Goal: Information Seeking & Learning: Learn about a topic

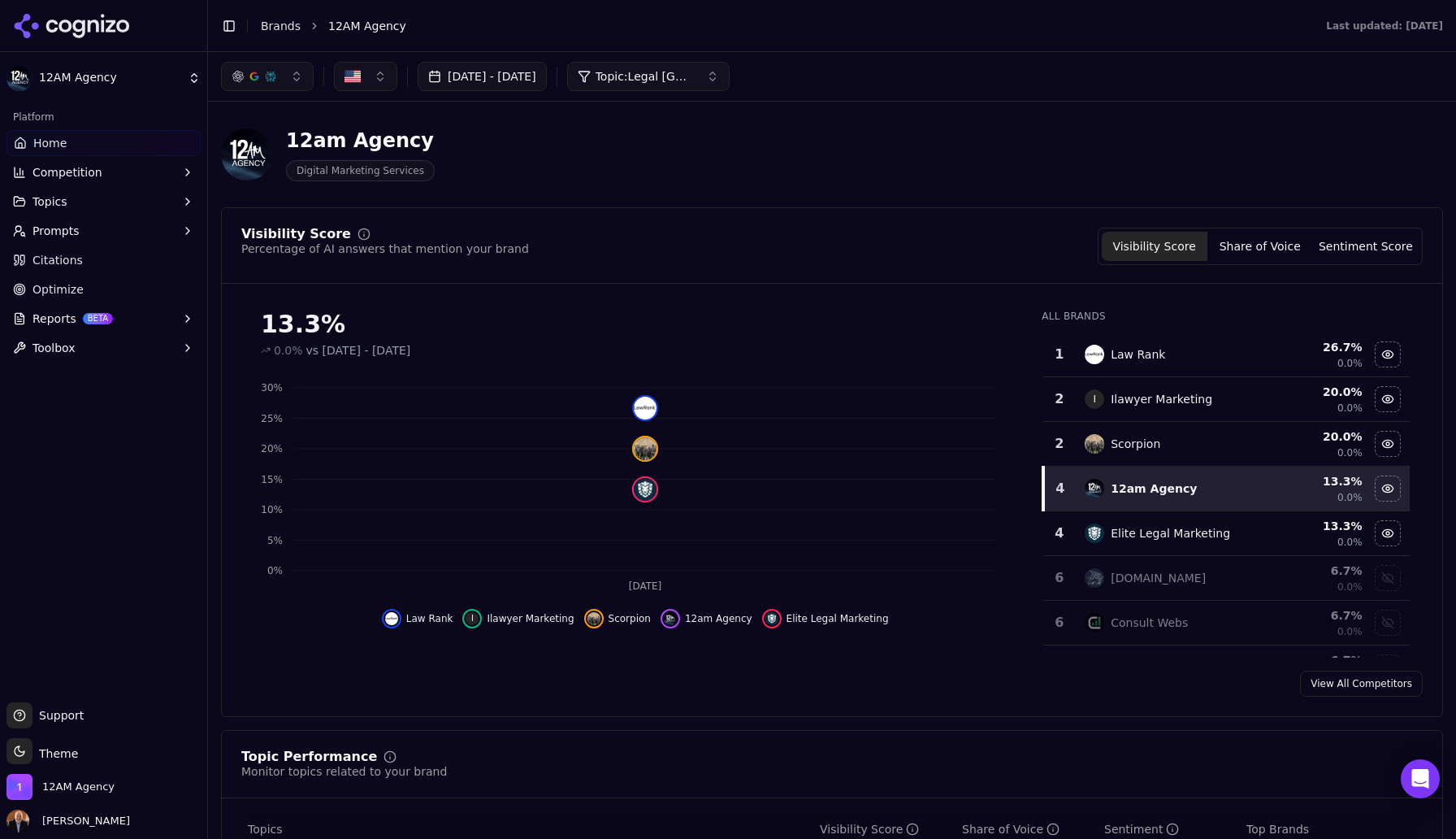
click at [132, 84] on html "12AM Agency Platform Home Competition Topics Prompts Citations Optimize Reports…" at bounding box center [728, 419] width 1456 height 839
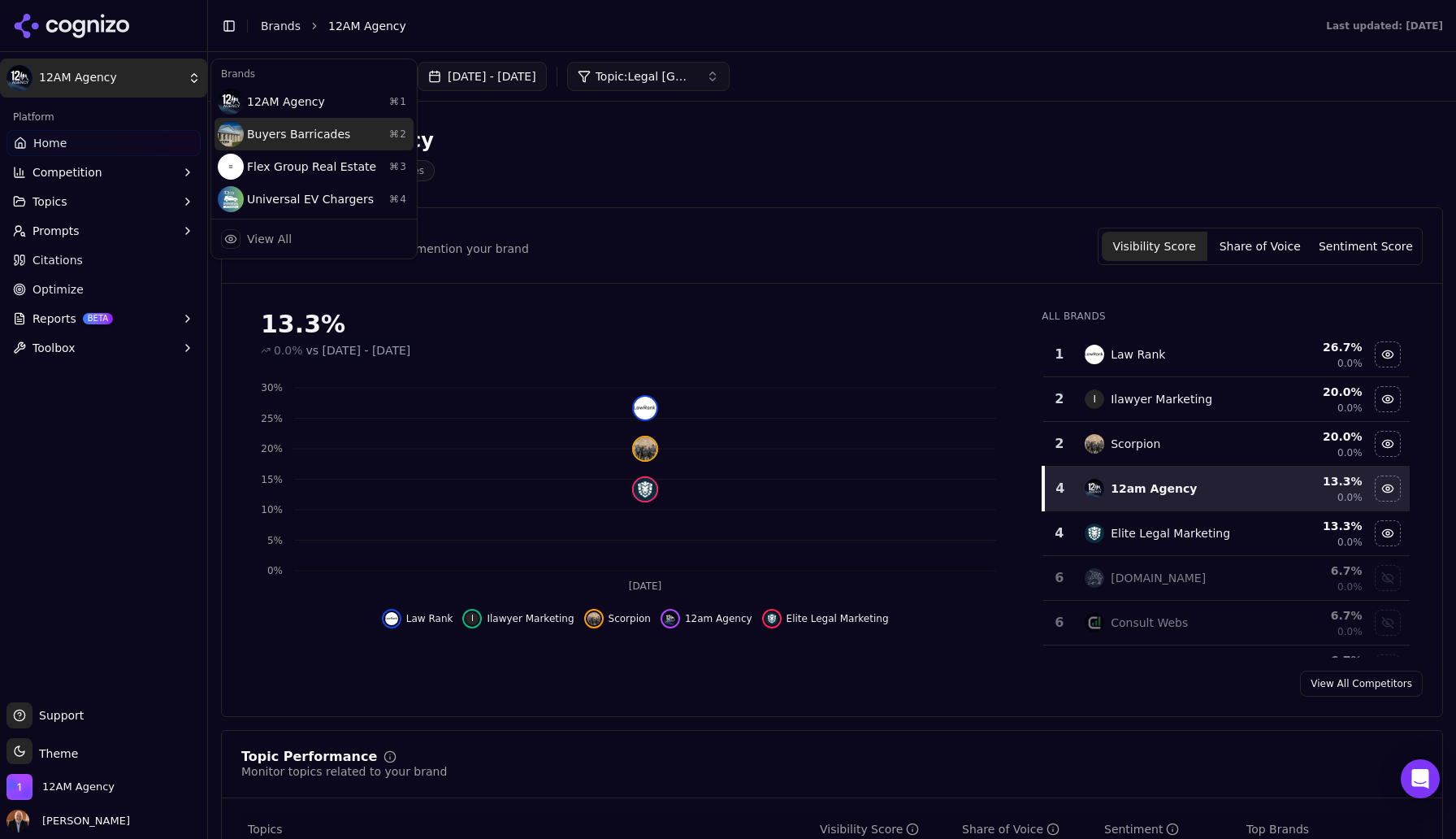
click at [271, 133] on div "Buyers Barricades ⌘ 2" at bounding box center [314, 134] width 199 height 33
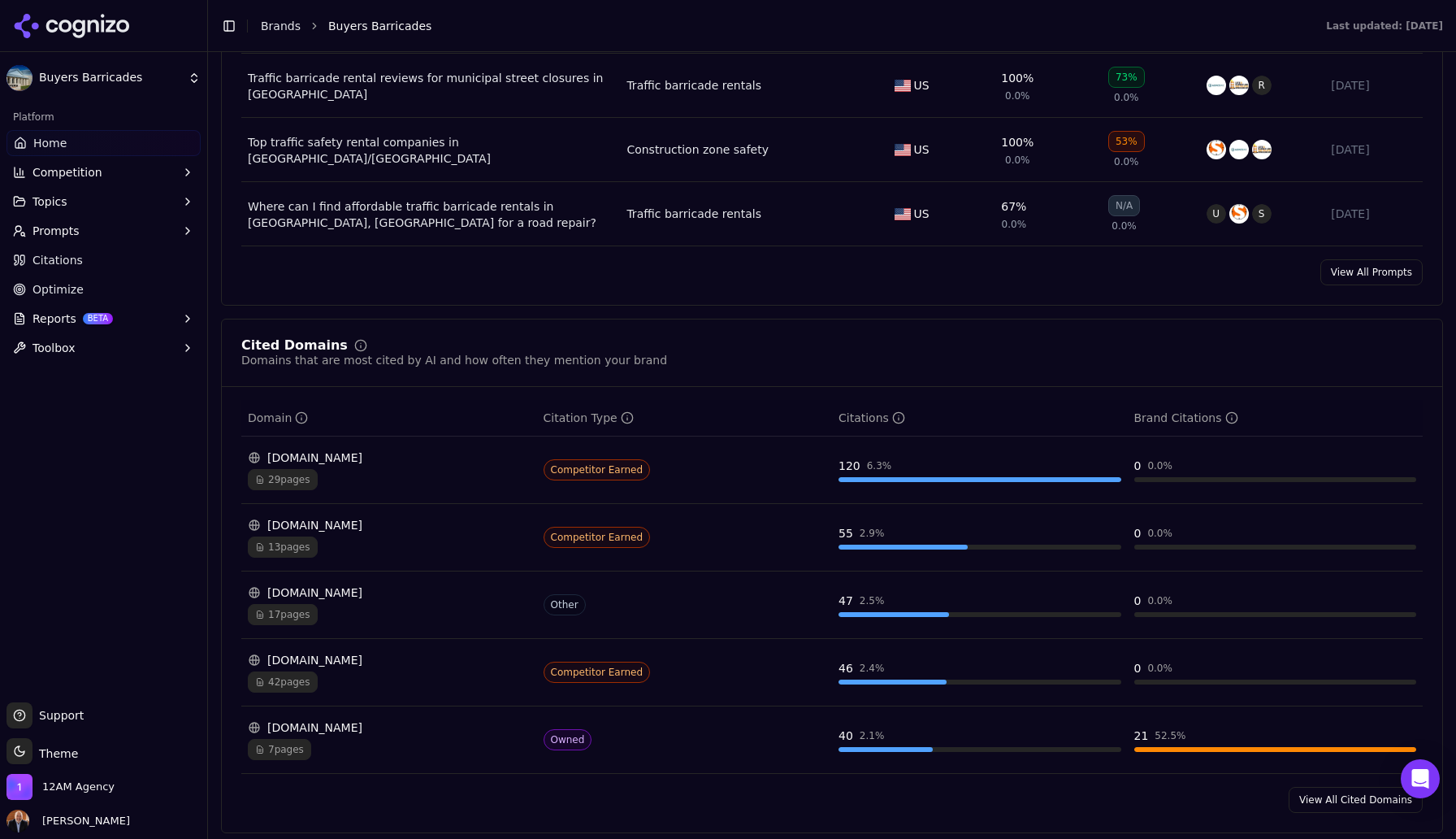
scroll to position [1370, 0]
click at [53, 317] on span "Reports" at bounding box center [54, 318] width 44 height 16
click at [57, 347] on span "PDF" at bounding box center [104, 344] width 141 height 16
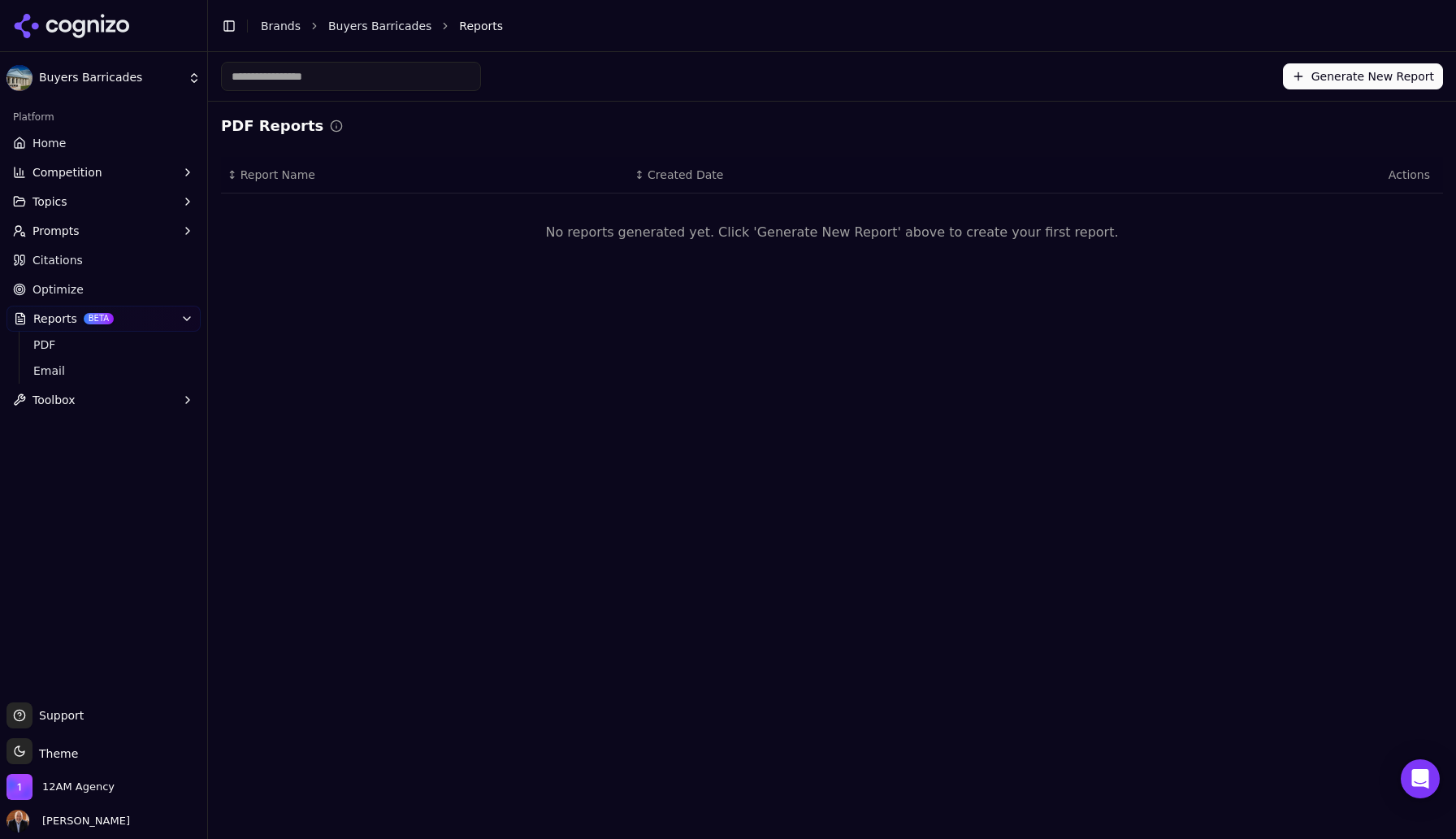
click at [68, 288] on span "Optimize" at bounding box center [58, 289] width 51 height 16
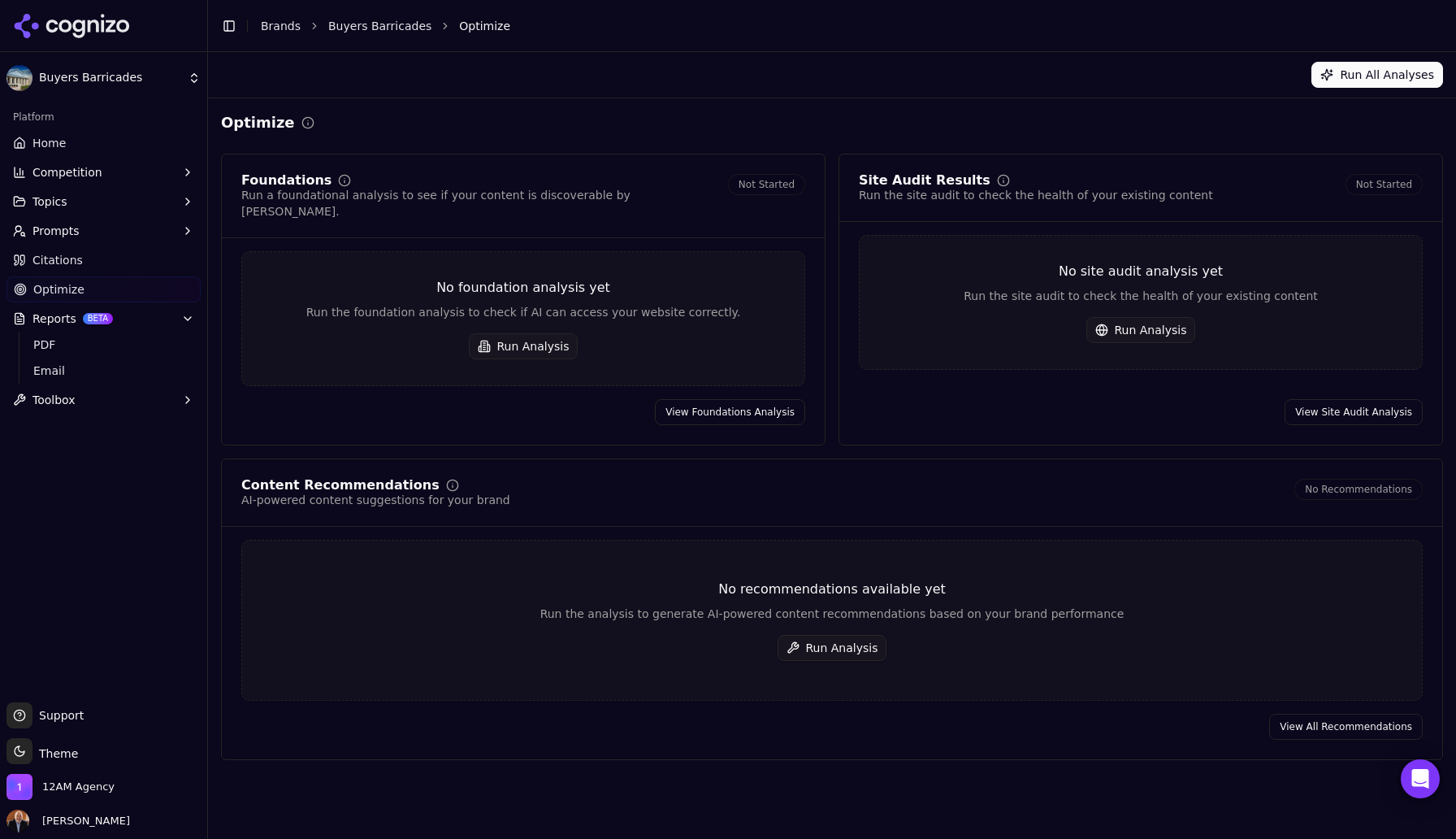
click at [1358, 71] on button "Run All Analyses" at bounding box center [1378, 75] width 132 height 26
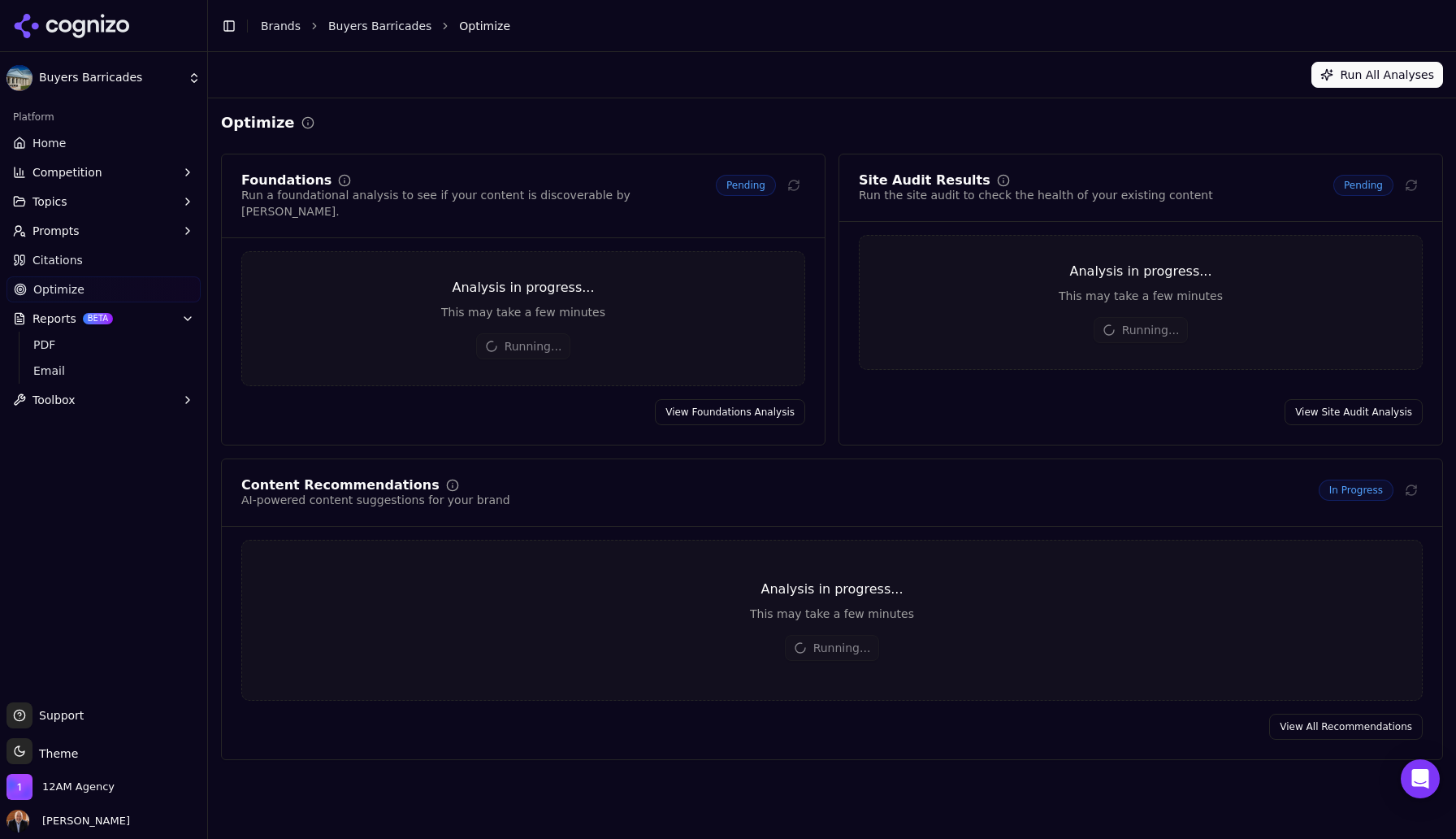
click at [66, 263] on span "Citations" at bounding box center [57, 260] width 50 height 16
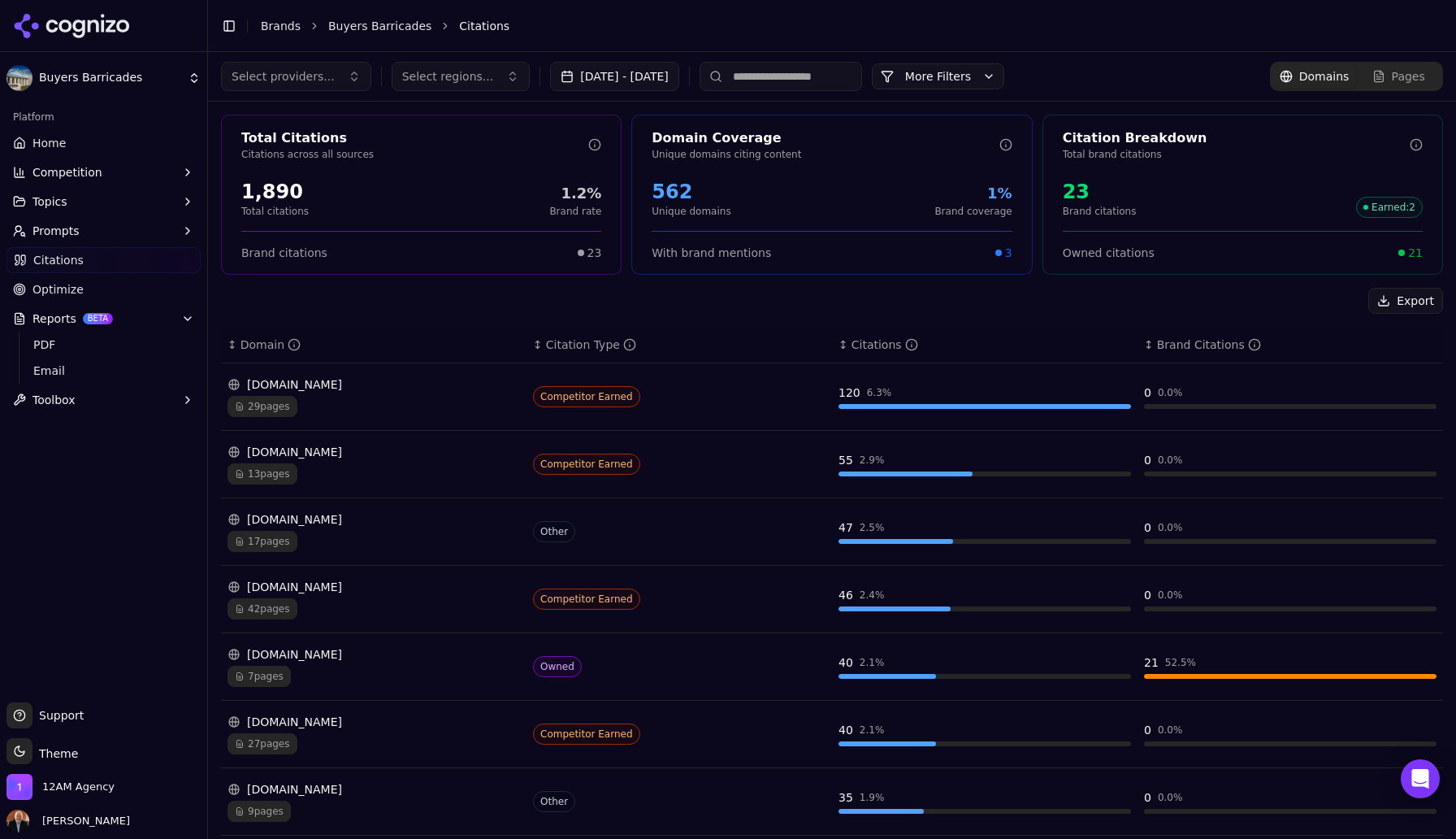
click at [862, 75] on input at bounding box center [781, 77] width 163 height 30
click at [1005, 72] on button "More Filters" at bounding box center [938, 76] width 132 height 26
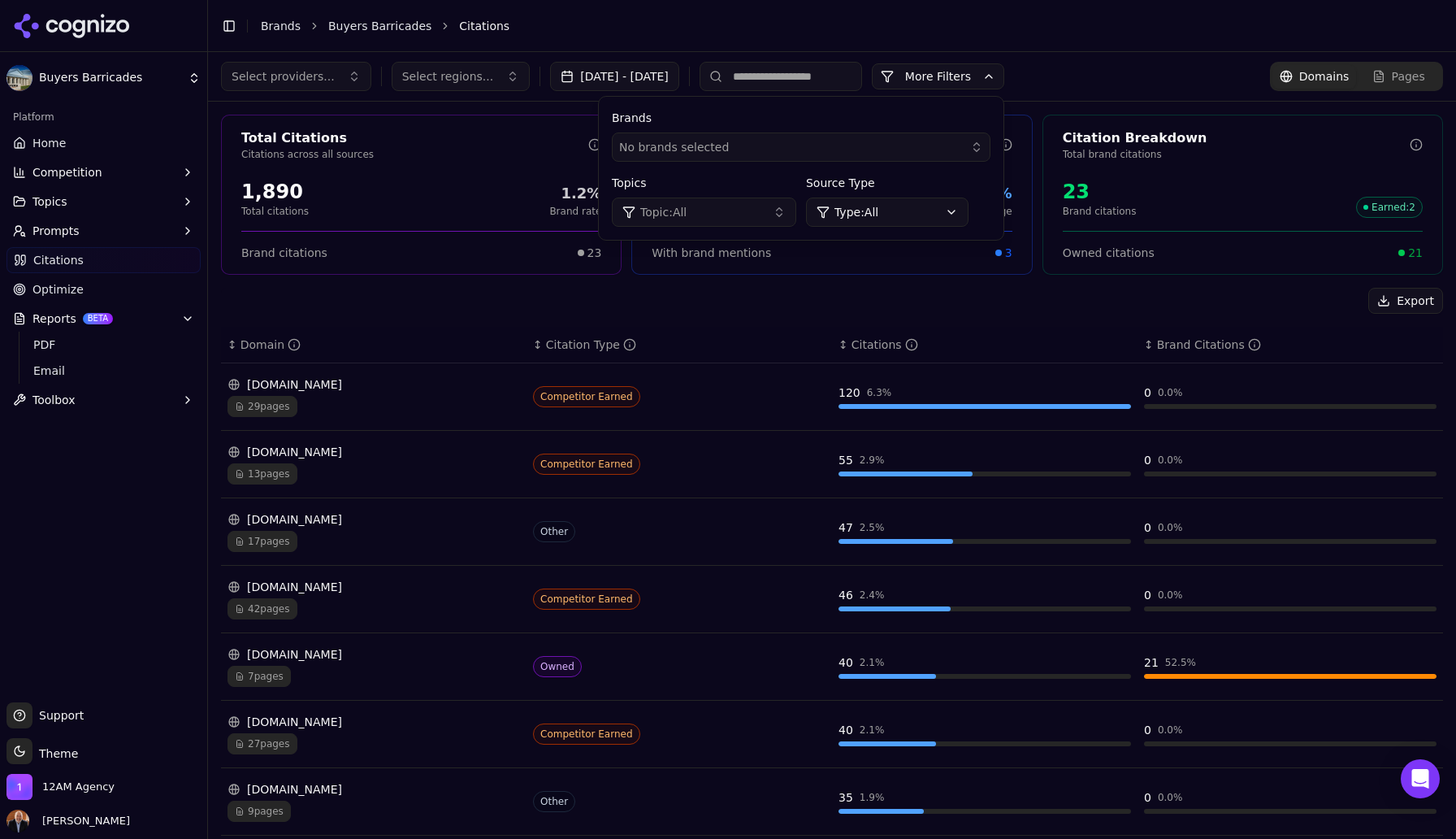
click at [808, 150] on div "No brands selected" at bounding box center [790, 147] width 341 height 16
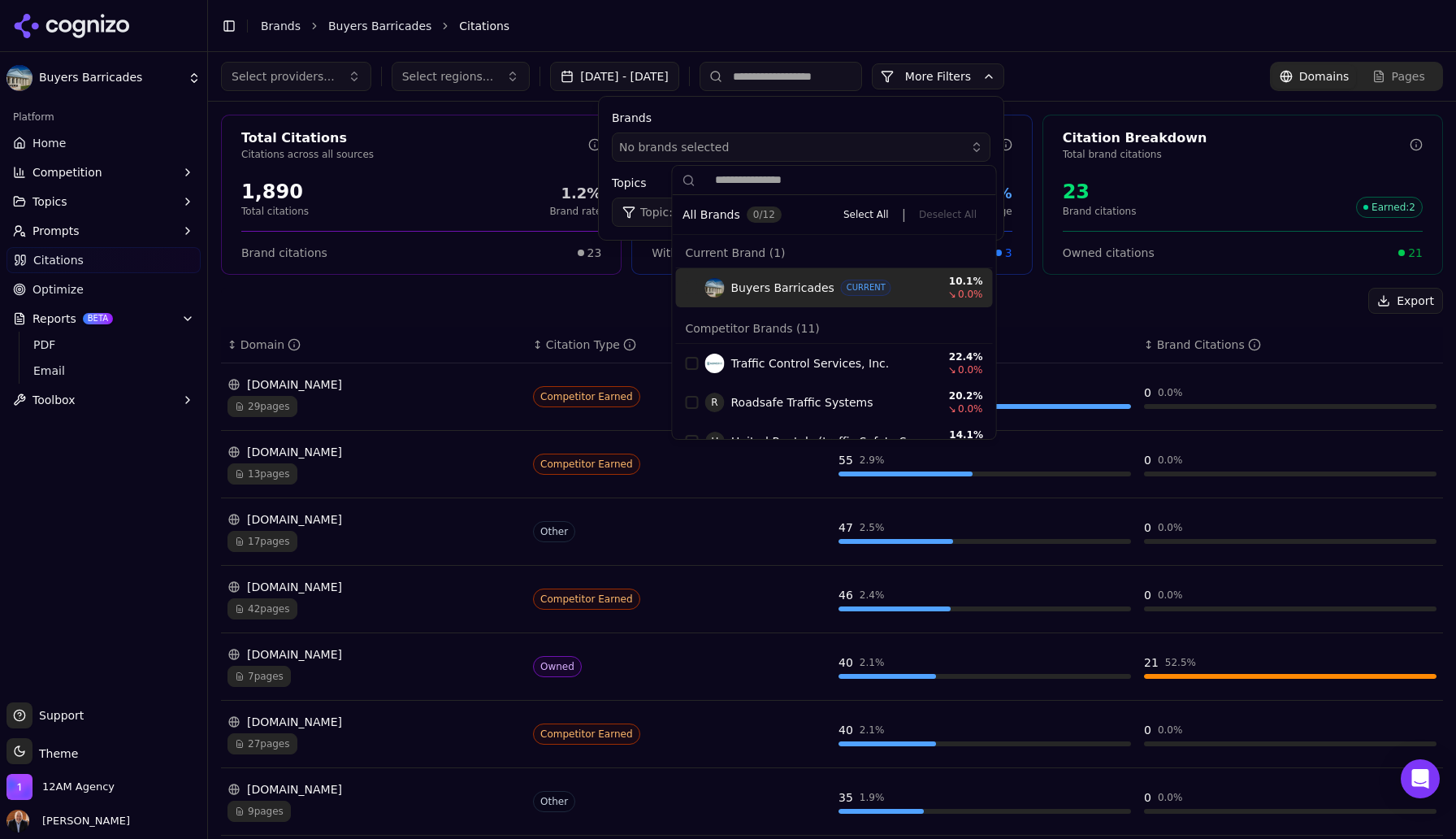
click at [1117, 76] on div "Select providers... Select regions... [DATE] - [DATE] More More Filters Brands …" at bounding box center [832, 77] width 1222 height 30
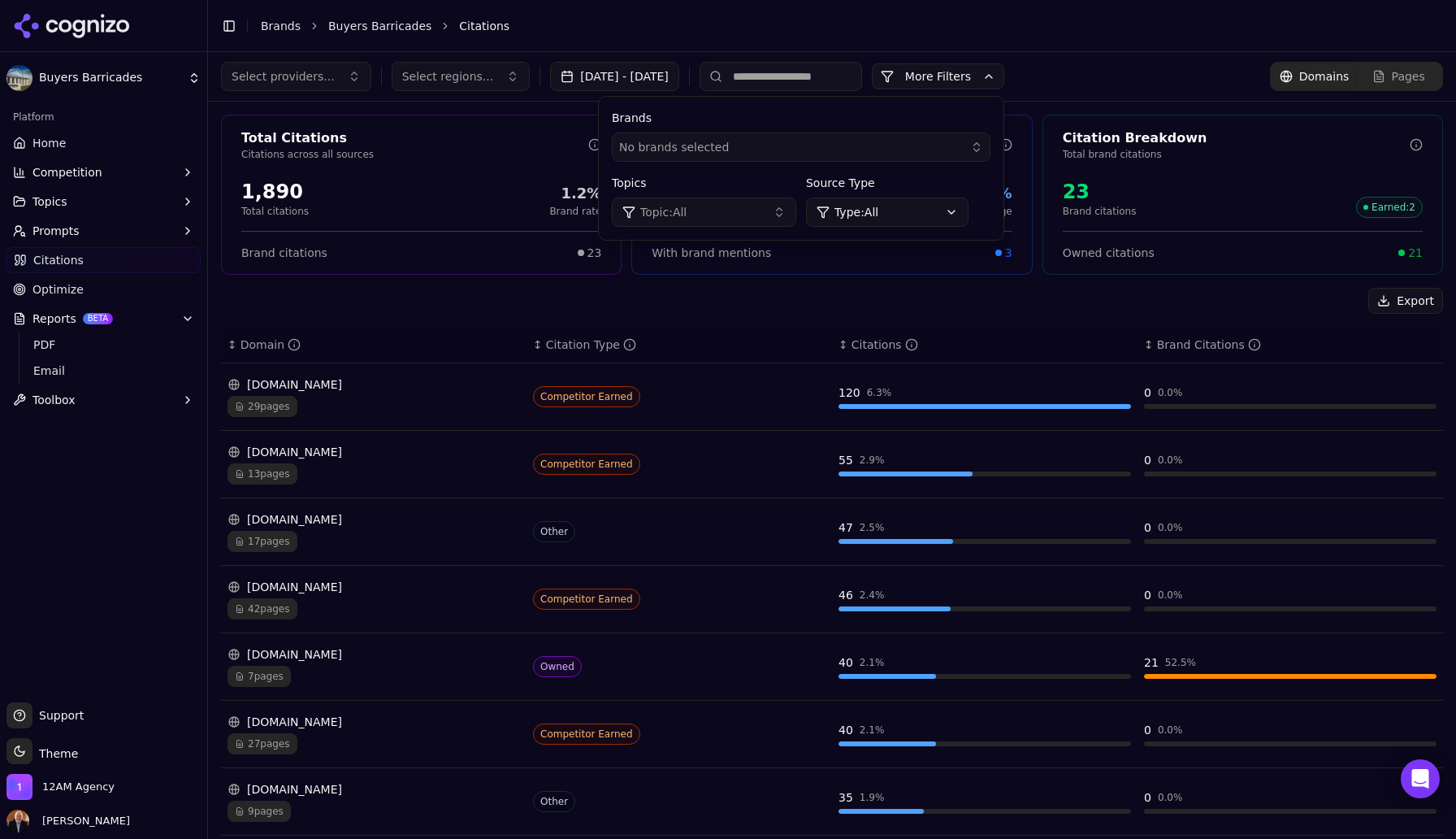
click at [797, 212] on button "Topic: All" at bounding box center [704, 212] width 184 height 30
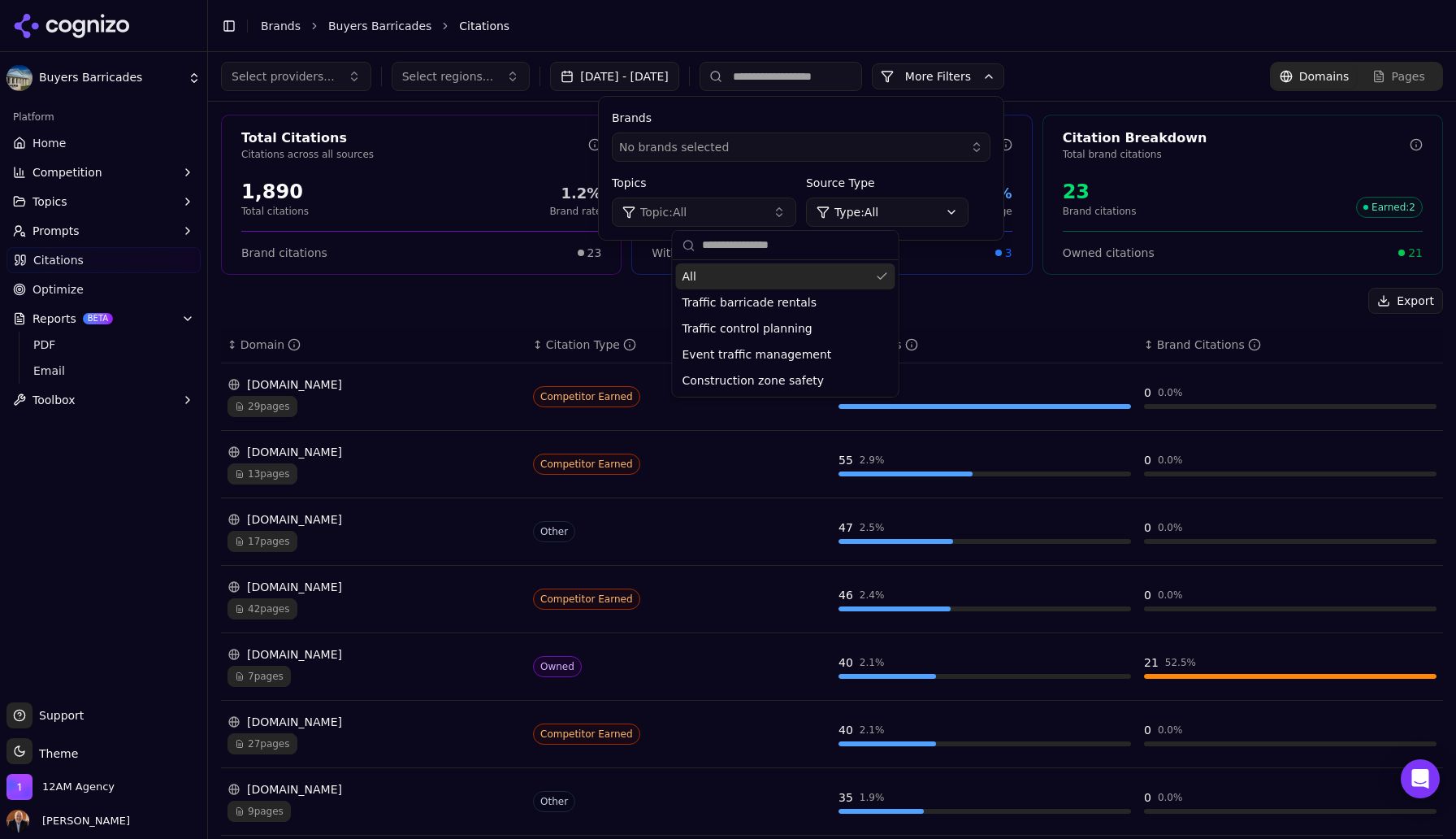
click at [1116, 68] on div "Select providers... Select regions... [DATE] - [DATE] More More Filters Brands …" at bounding box center [832, 77] width 1222 height 30
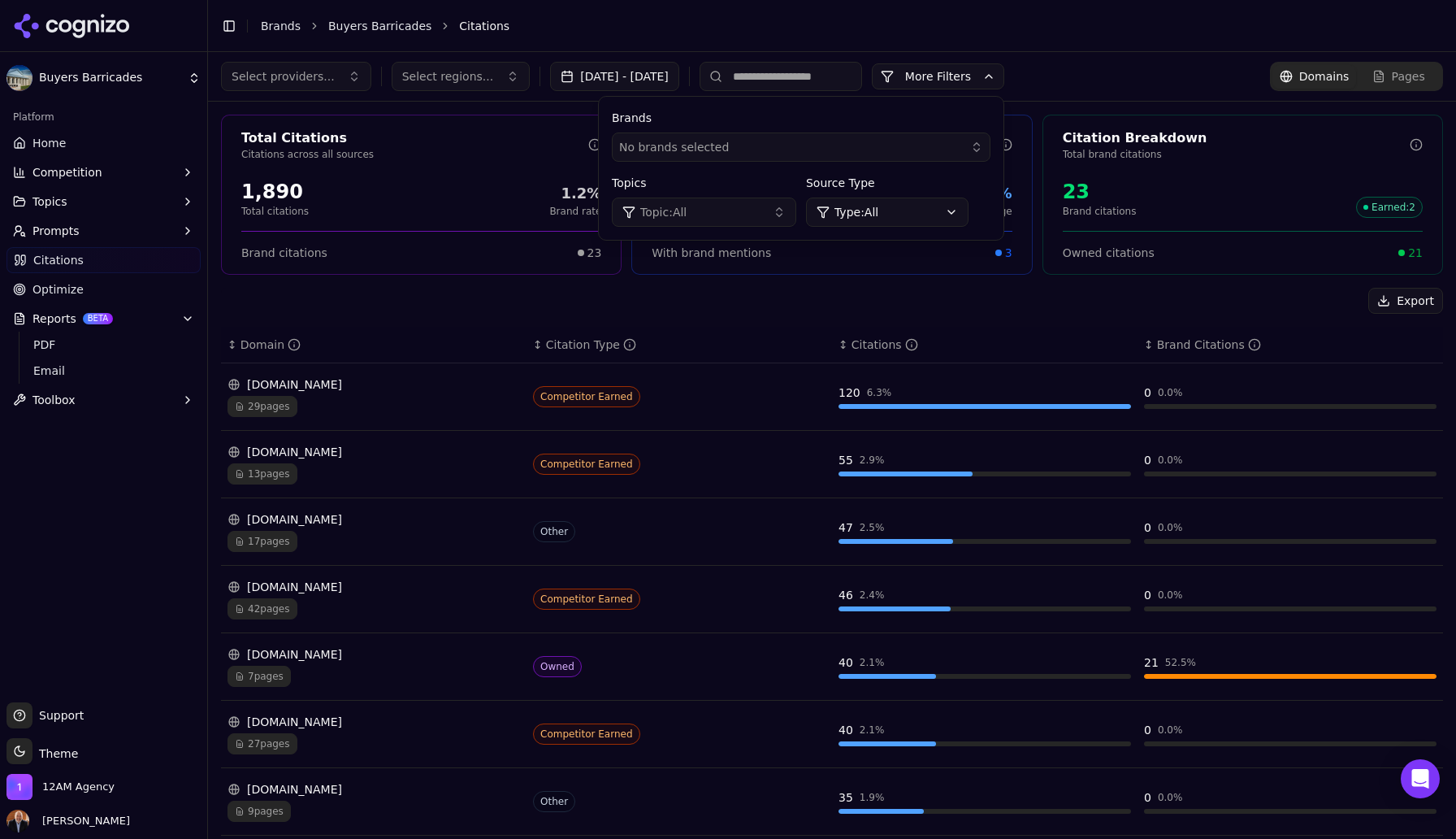
click at [1149, 76] on div "Select providers... Select regions... [DATE] - [DATE] More More Filters Brands …" at bounding box center [832, 77] width 1222 height 30
click at [1141, 76] on div "Select providers... Select regions... [DATE] - [DATE] More More Filters Brands …" at bounding box center [832, 77] width 1222 height 30
click at [63, 284] on span "Optimize" at bounding box center [58, 289] width 51 height 16
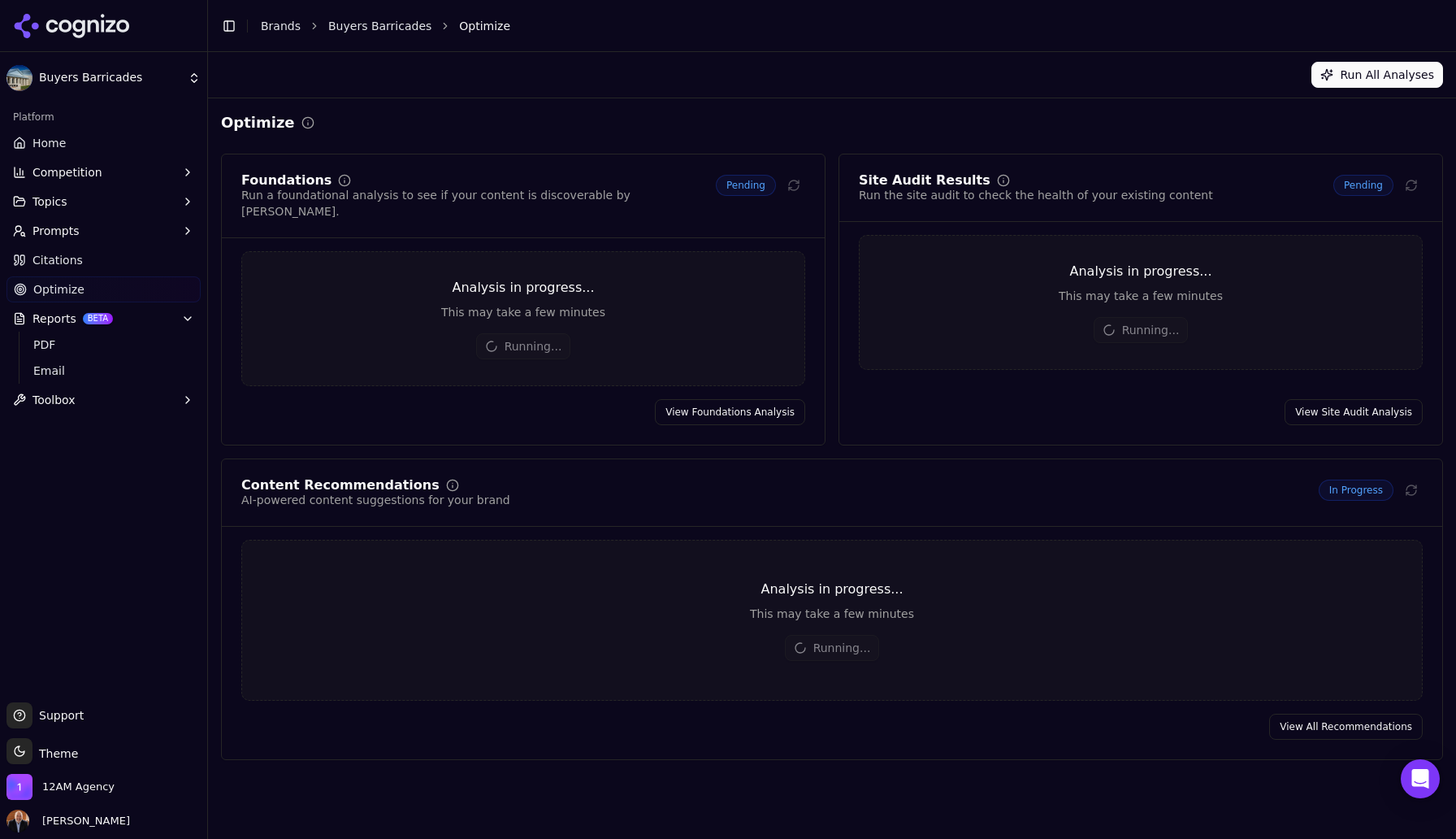
click at [61, 173] on span "Competition" at bounding box center [67, 173] width 70 height 16
click at [46, 143] on span "Home" at bounding box center [49, 143] width 34 height 16
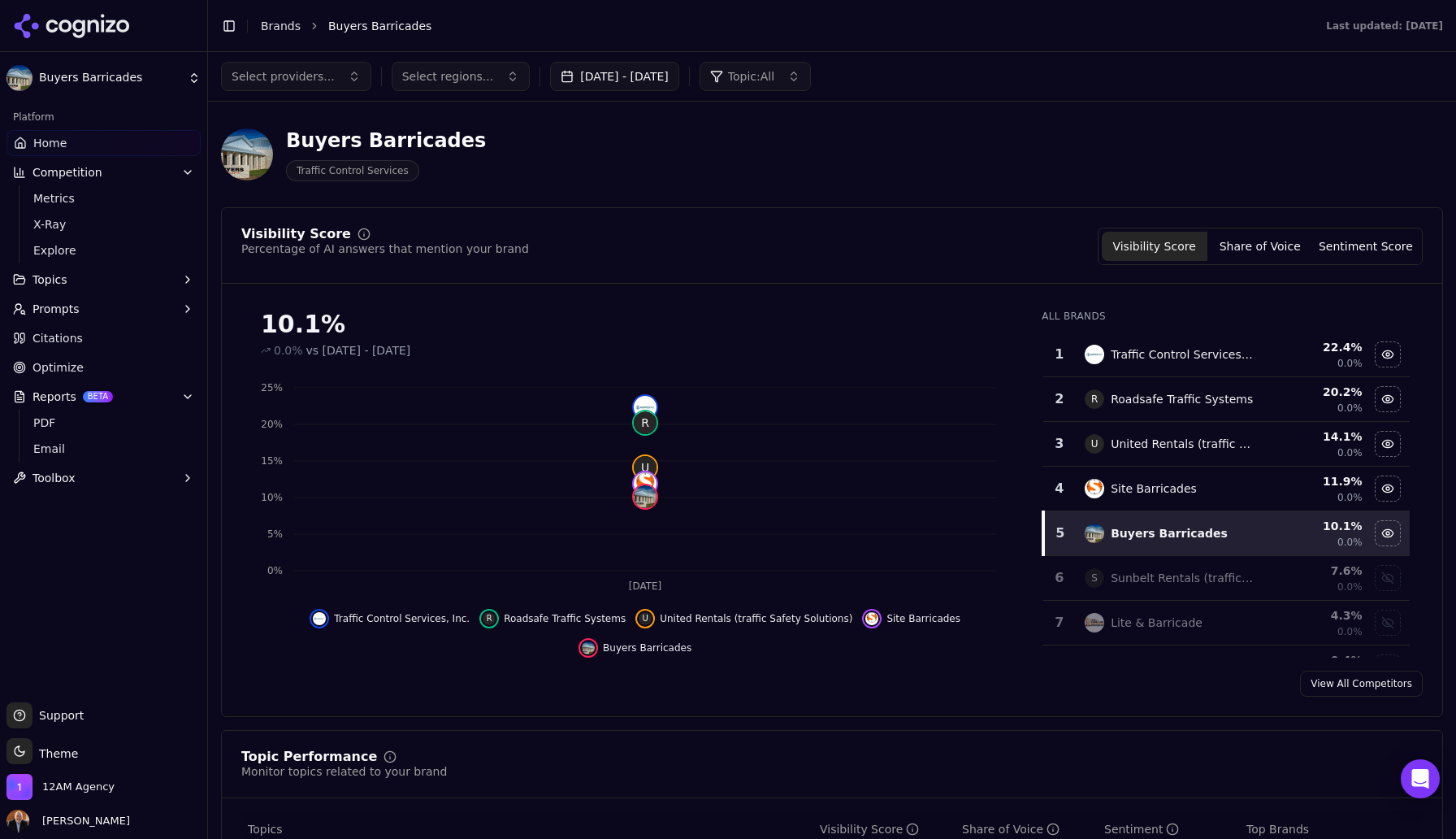
click at [811, 81] on button "Topic: All" at bounding box center [755, 77] width 111 height 30
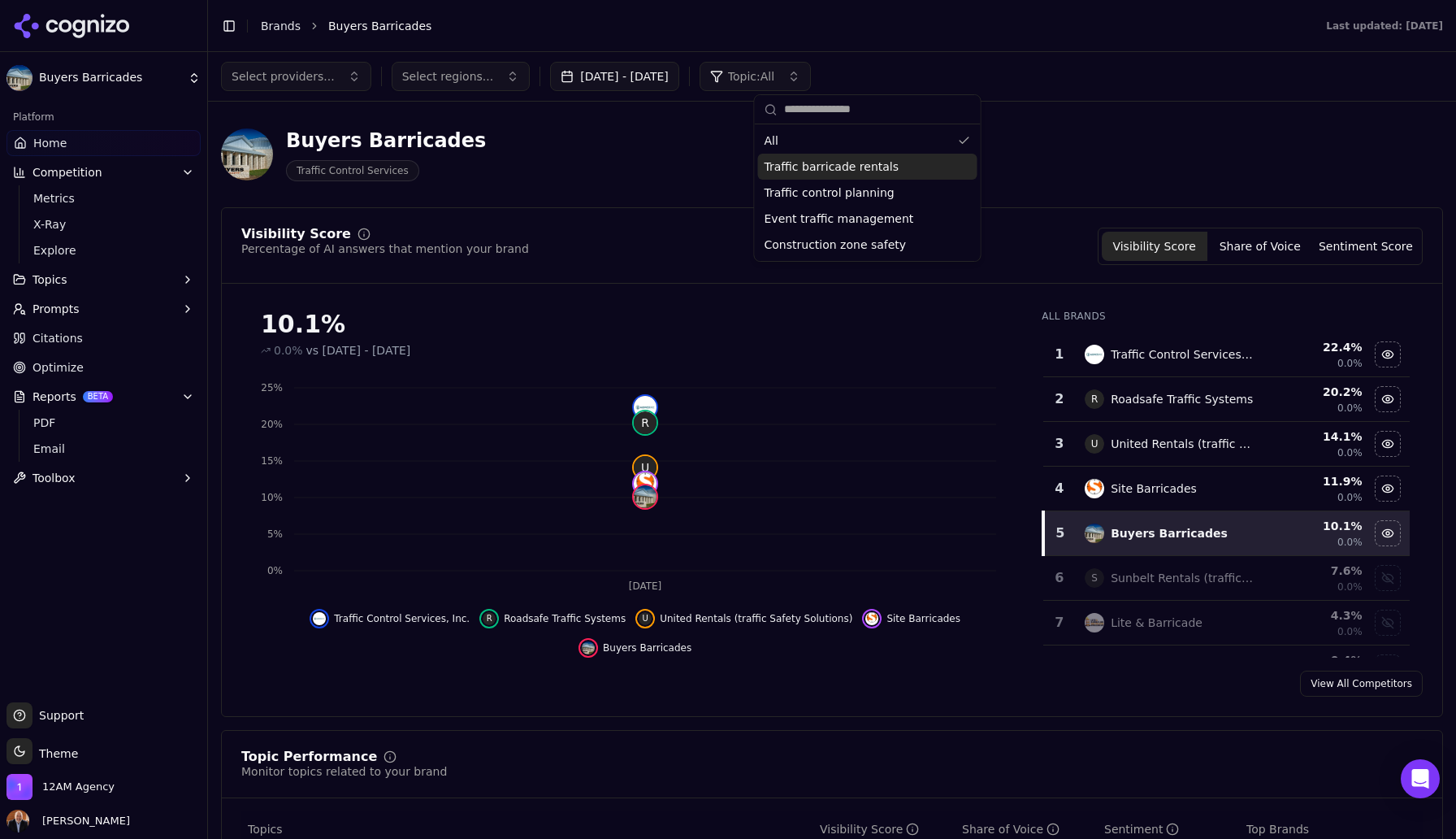
click at [835, 174] on span "Traffic barricade rentals" at bounding box center [832, 167] width 135 height 16
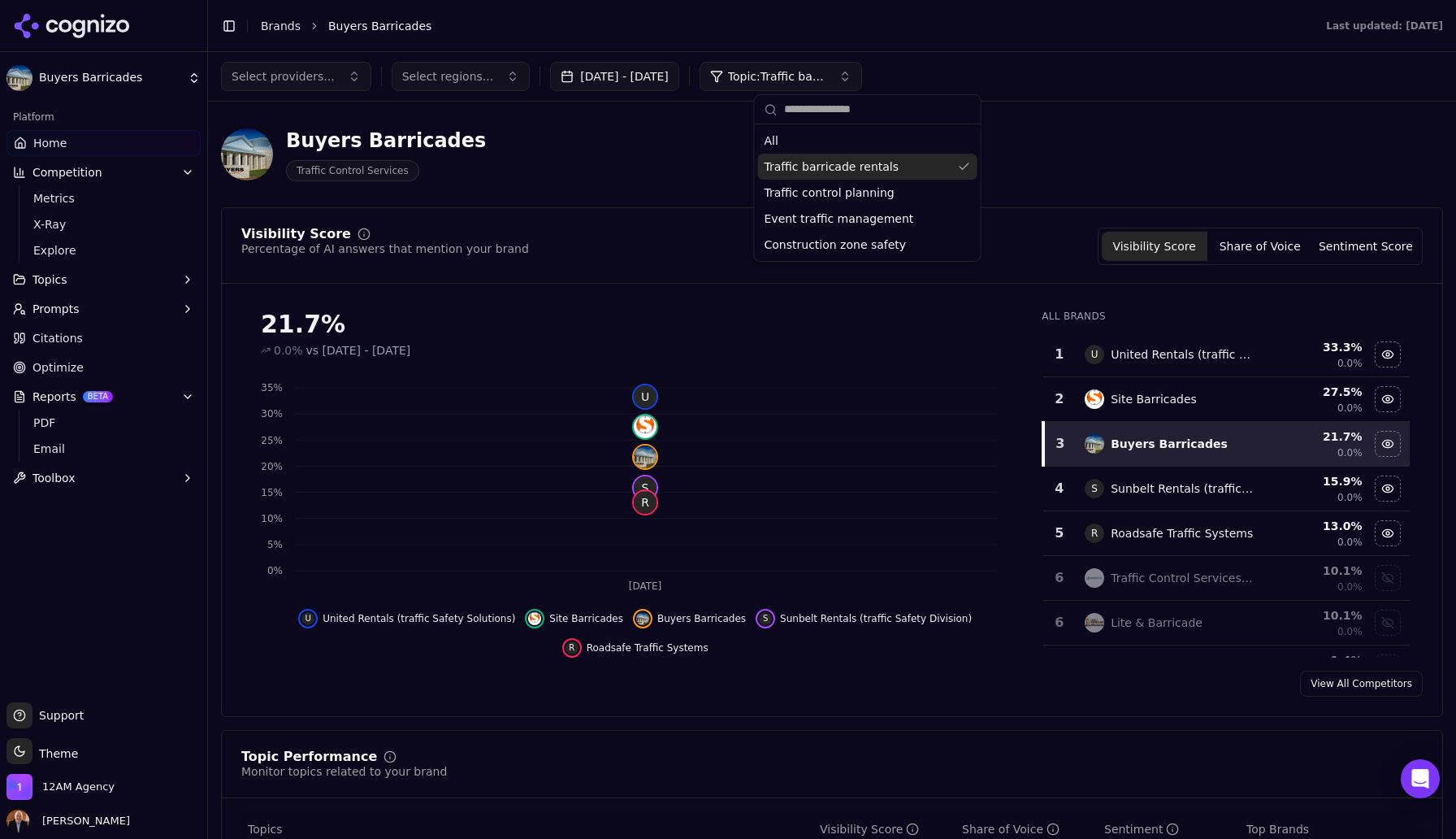
click at [869, 172] on span "Traffic barricade rentals" at bounding box center [832, 167] width 135 height 16
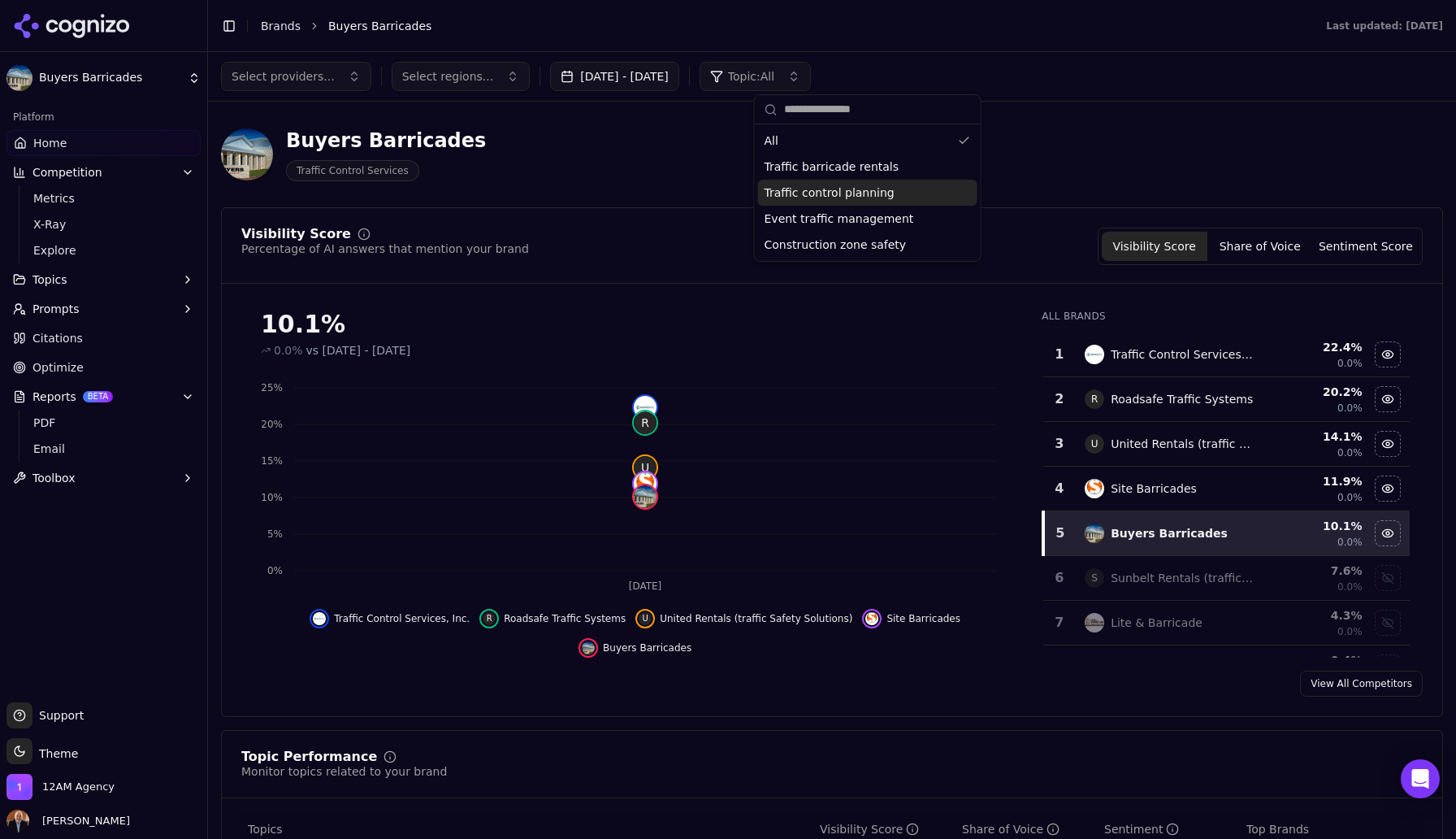
click at [867, 195] on span "Traffic control planning" at bounding box center [830, 192] width 130 height 16
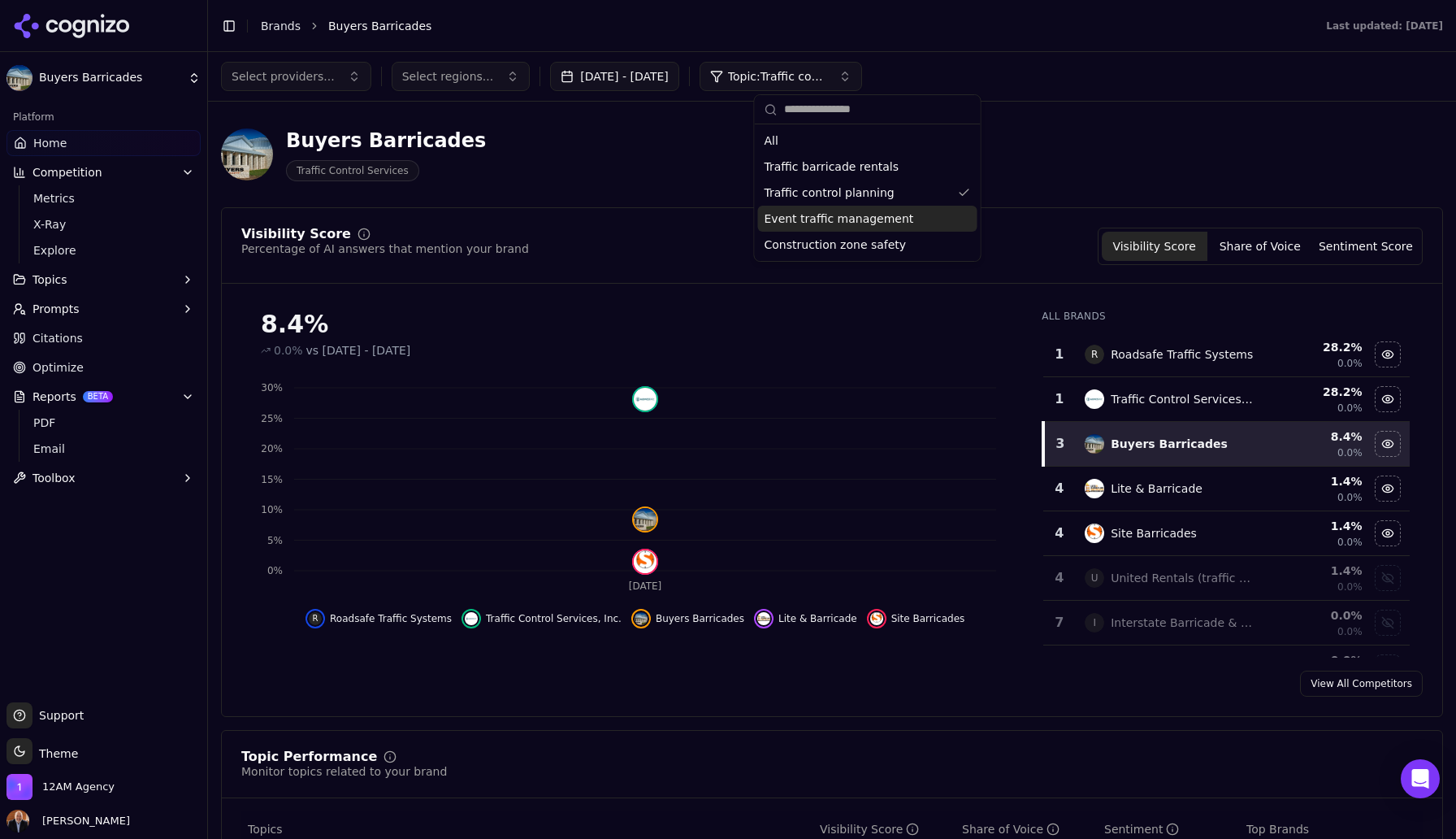
click at [870, 222] on span "Event traffic management" at bounding box center [840, 219] width 150 height 16
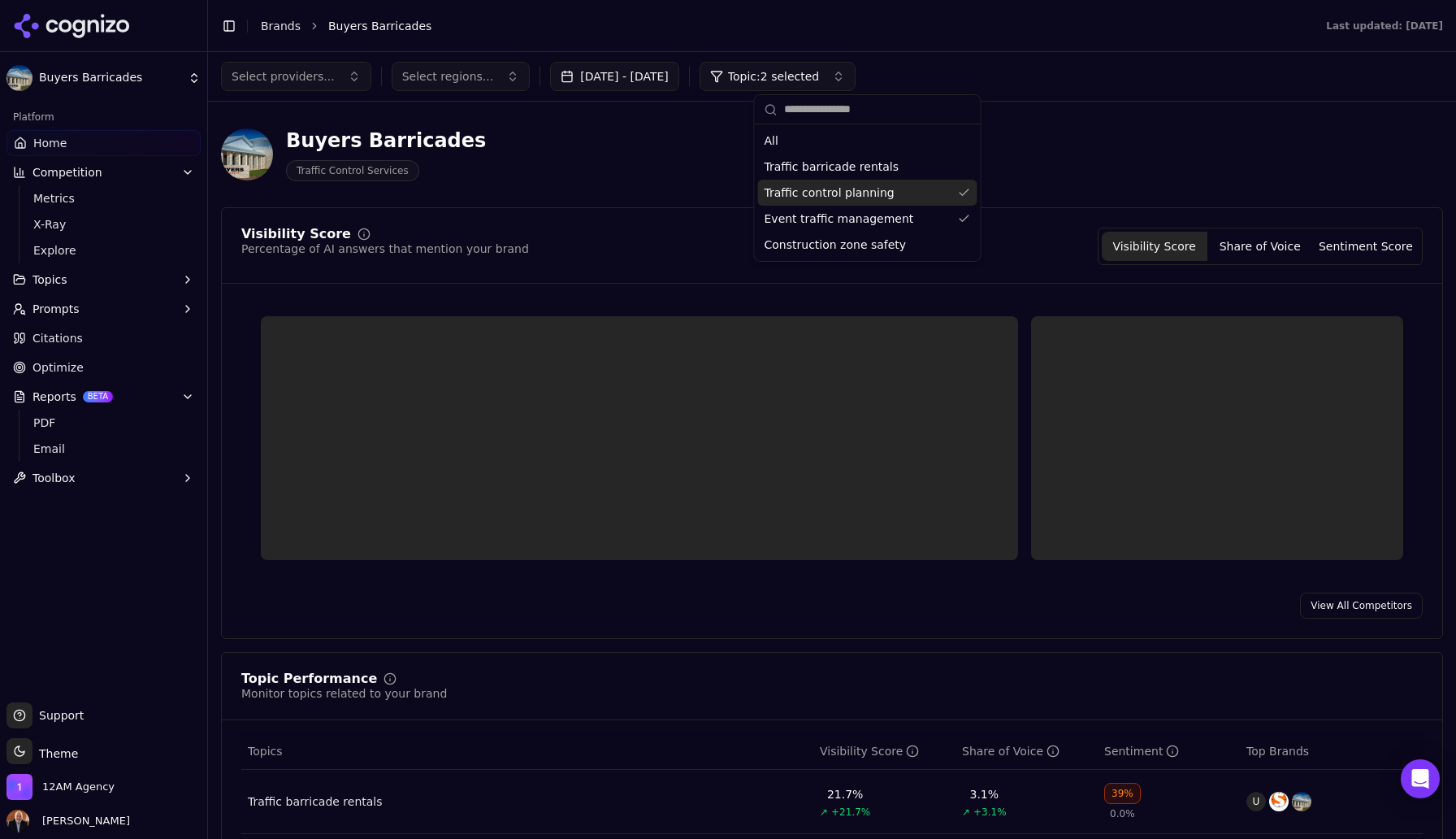
click at [867, 196] on span "Traffic control planning" at bounding box center [830, 192] width 130 height 16
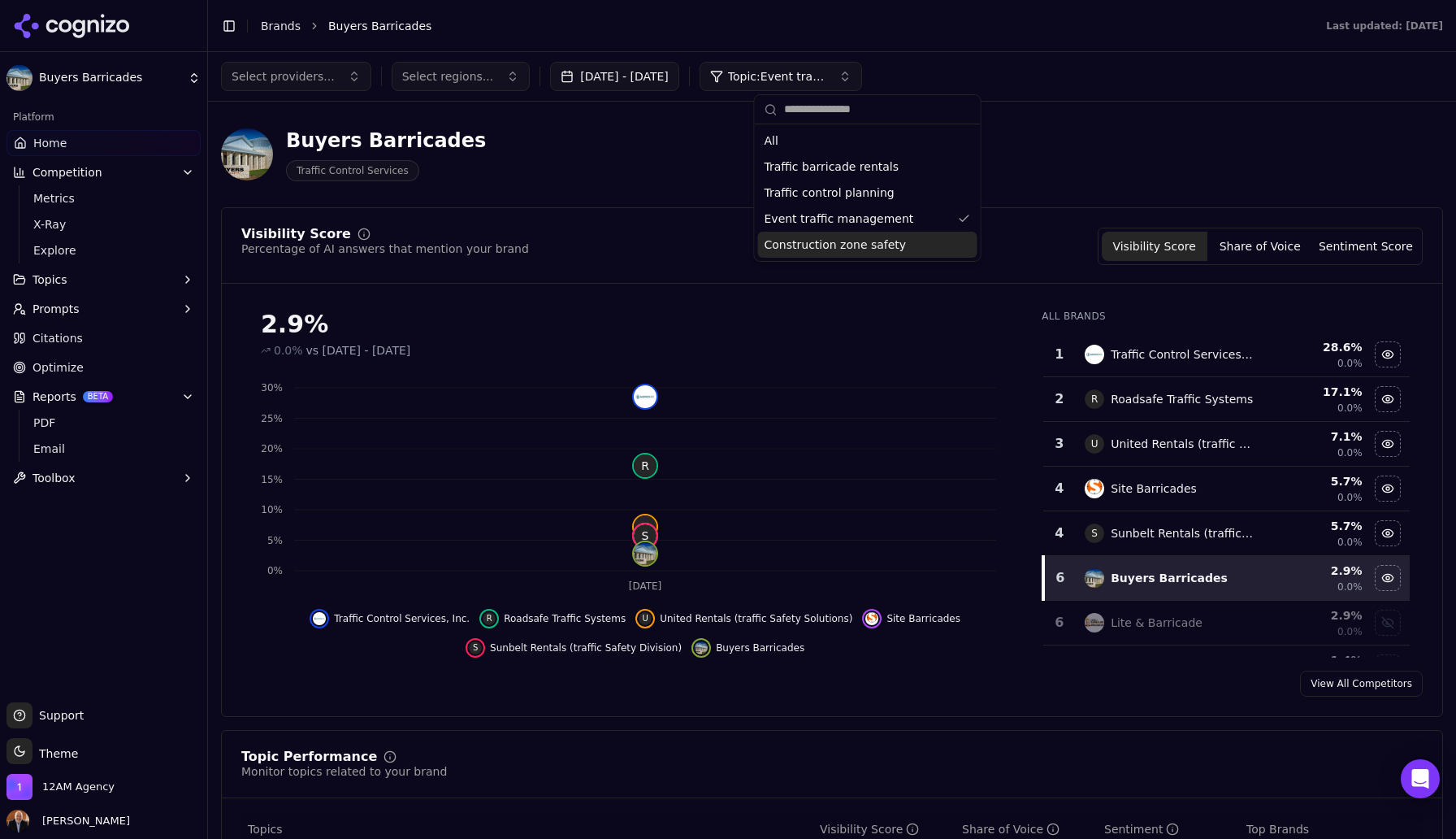
click at [874, 243] on span "Construction zone safety" at bounding box center [836, 245] width 142 height 16
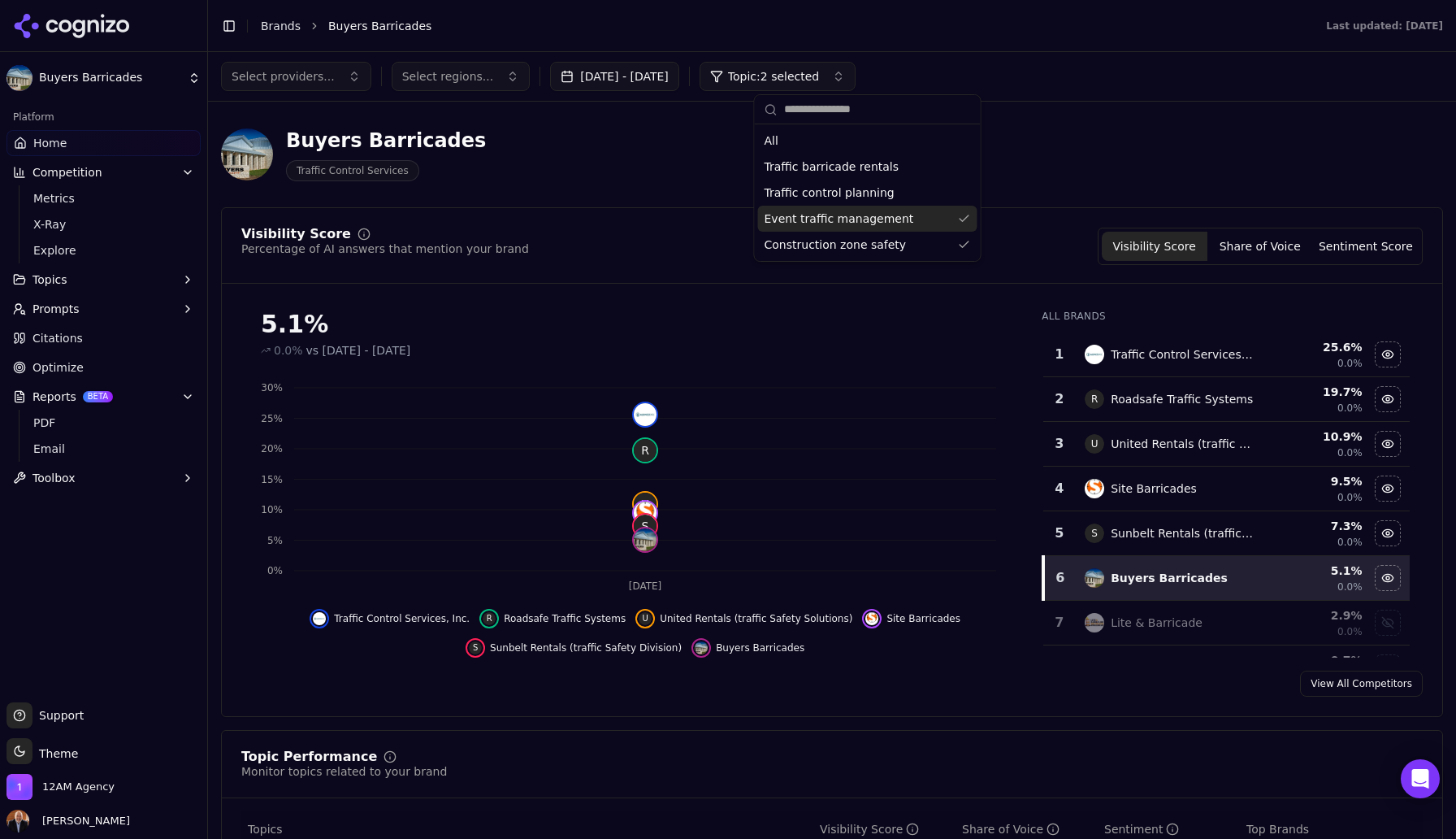
click at [872, 227] on div "Event traffic management" at bounding box center [867, 219] width 220 height 26
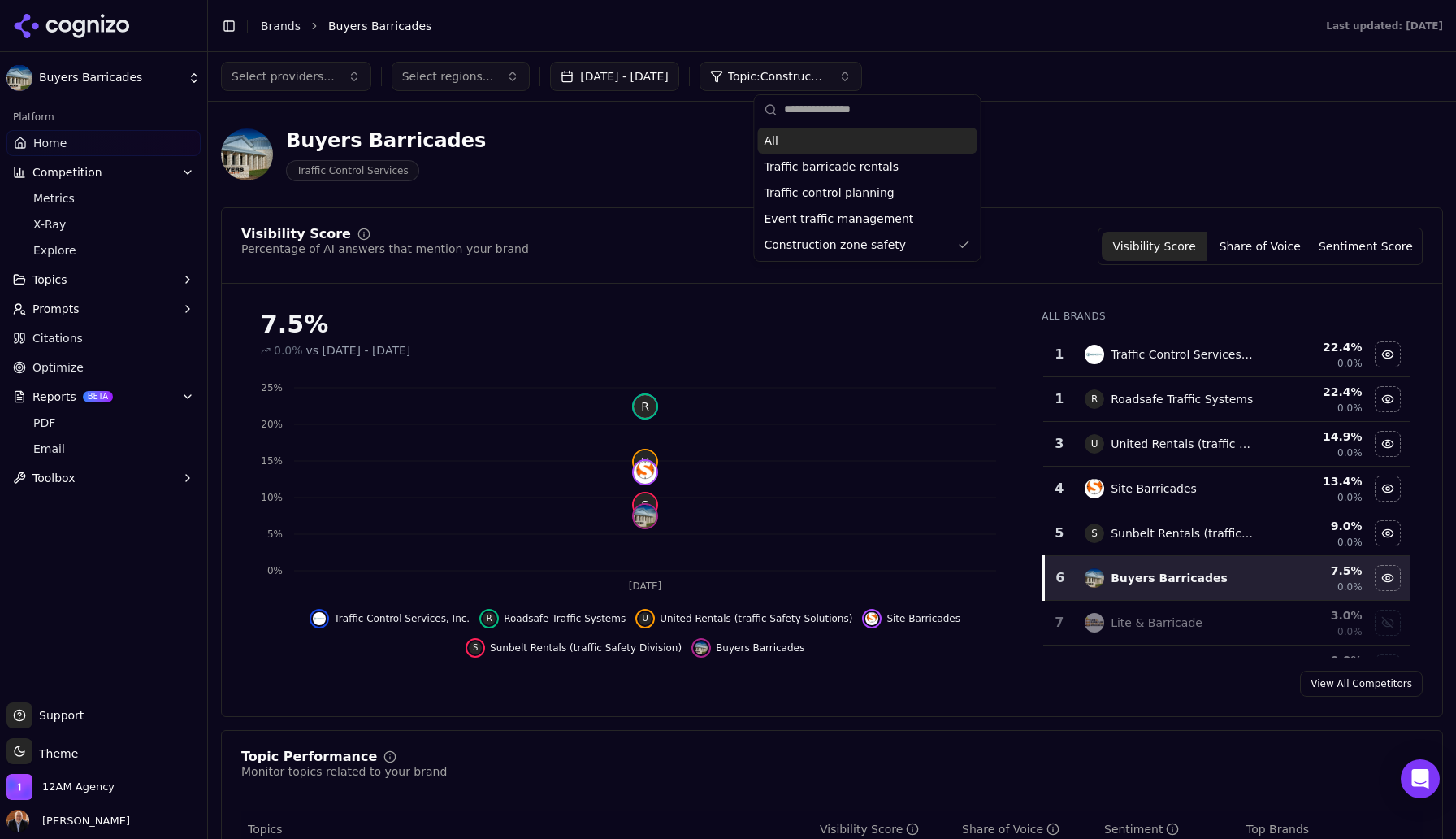
click at [794, 143] on div "All" at bounding box center [867, 140] width 220 height 26
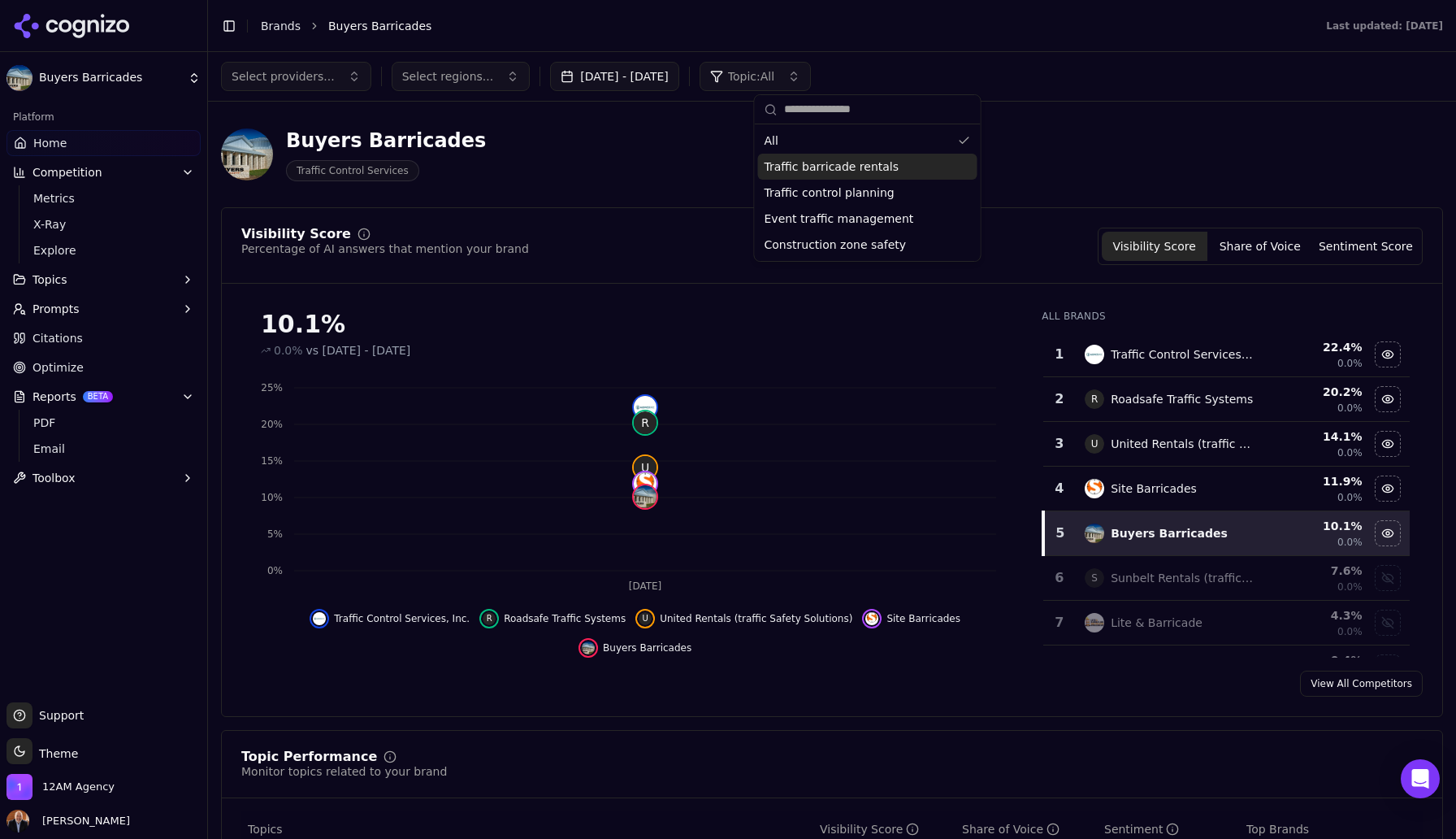
click at [716, 161] on div "Buyers Barricades Traffic Control Services" at bounding box center [585, 154] width 728 height 53
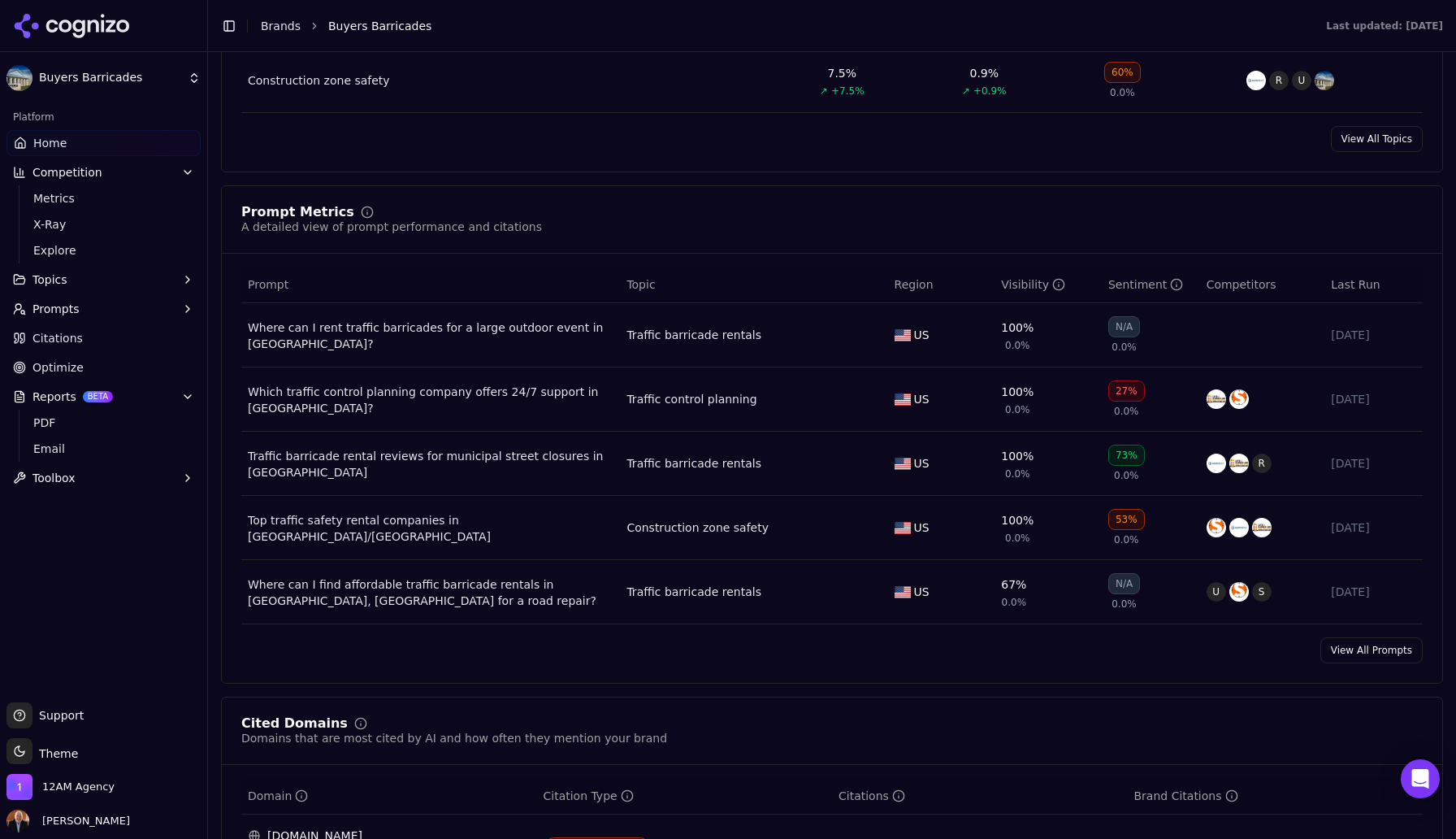
scroll to position [996, 0]
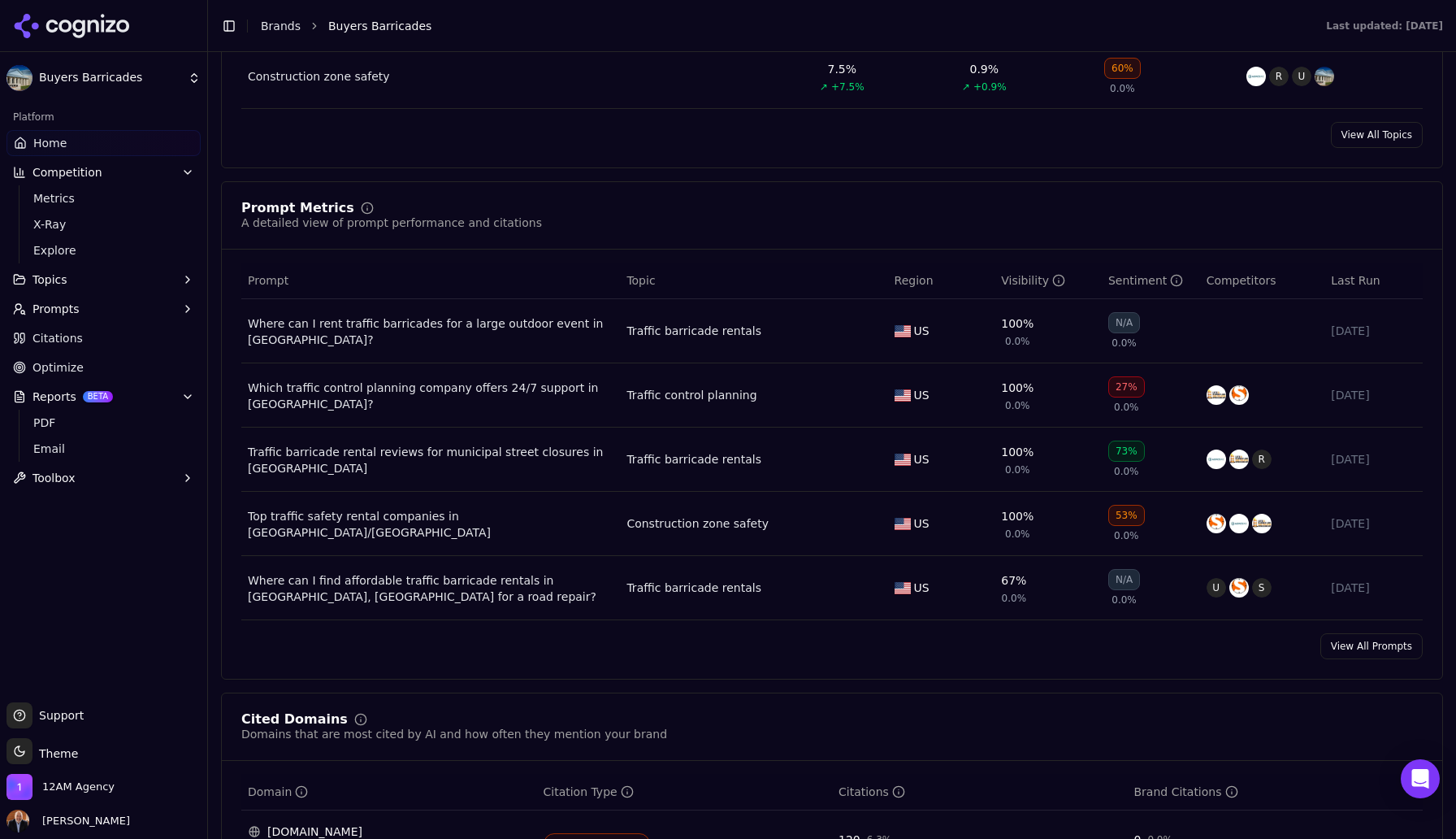
click at [589, 586] on div "Where can I find affordable traffic barricade rentals in [GEOGRAPHIC_DATA], [GE…" at bounding box center [430, 588] width 366 height 33
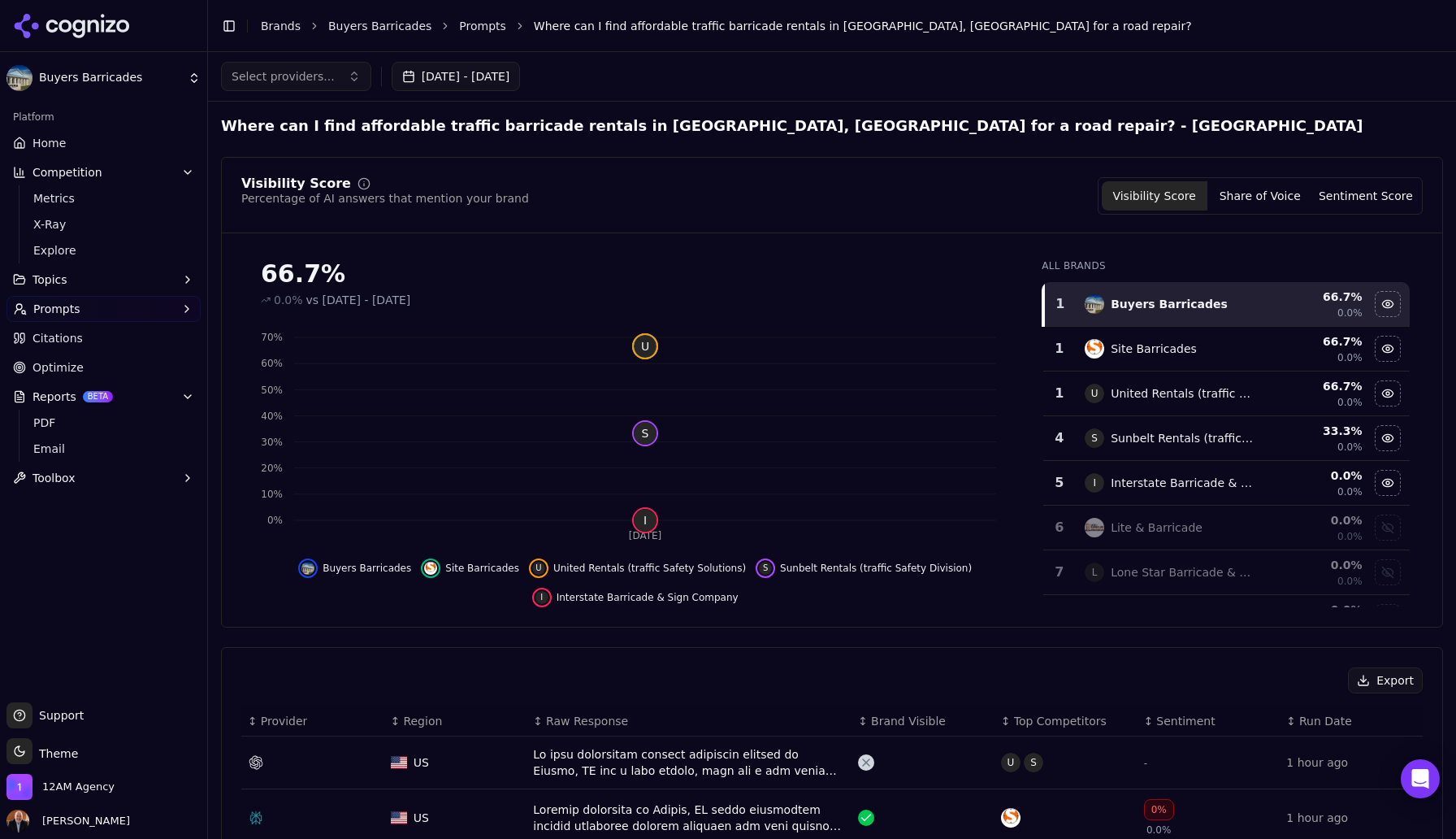
click at [78, 370] on span "Optimize" at bounding box center [58, 367] width 51 height 16
